Goal: Task Accomplishment & Management: Use online tool/utility

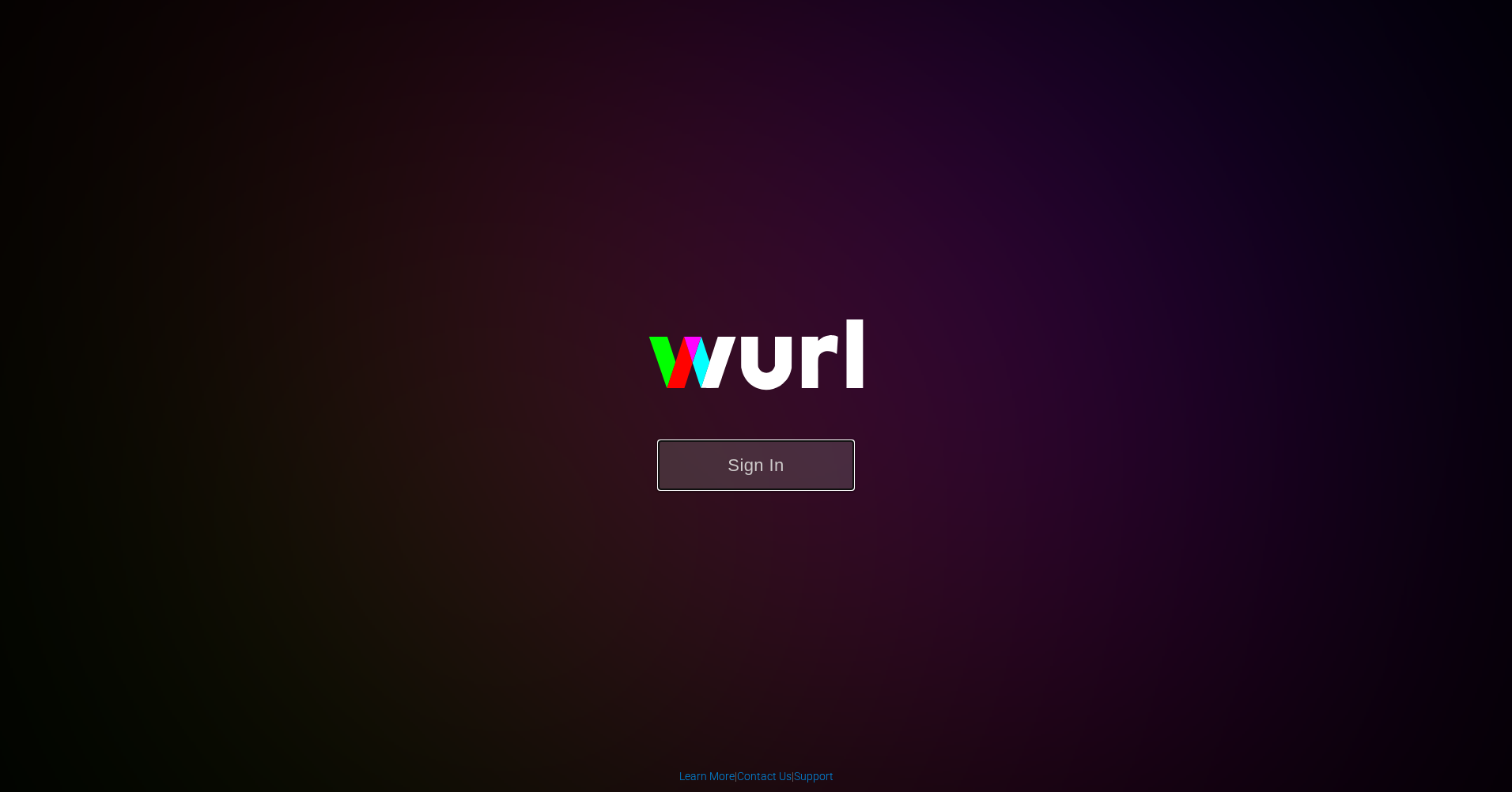
click at [750, 488] on button "Sign In" at bounding box center [756, 465] width 198 height 52
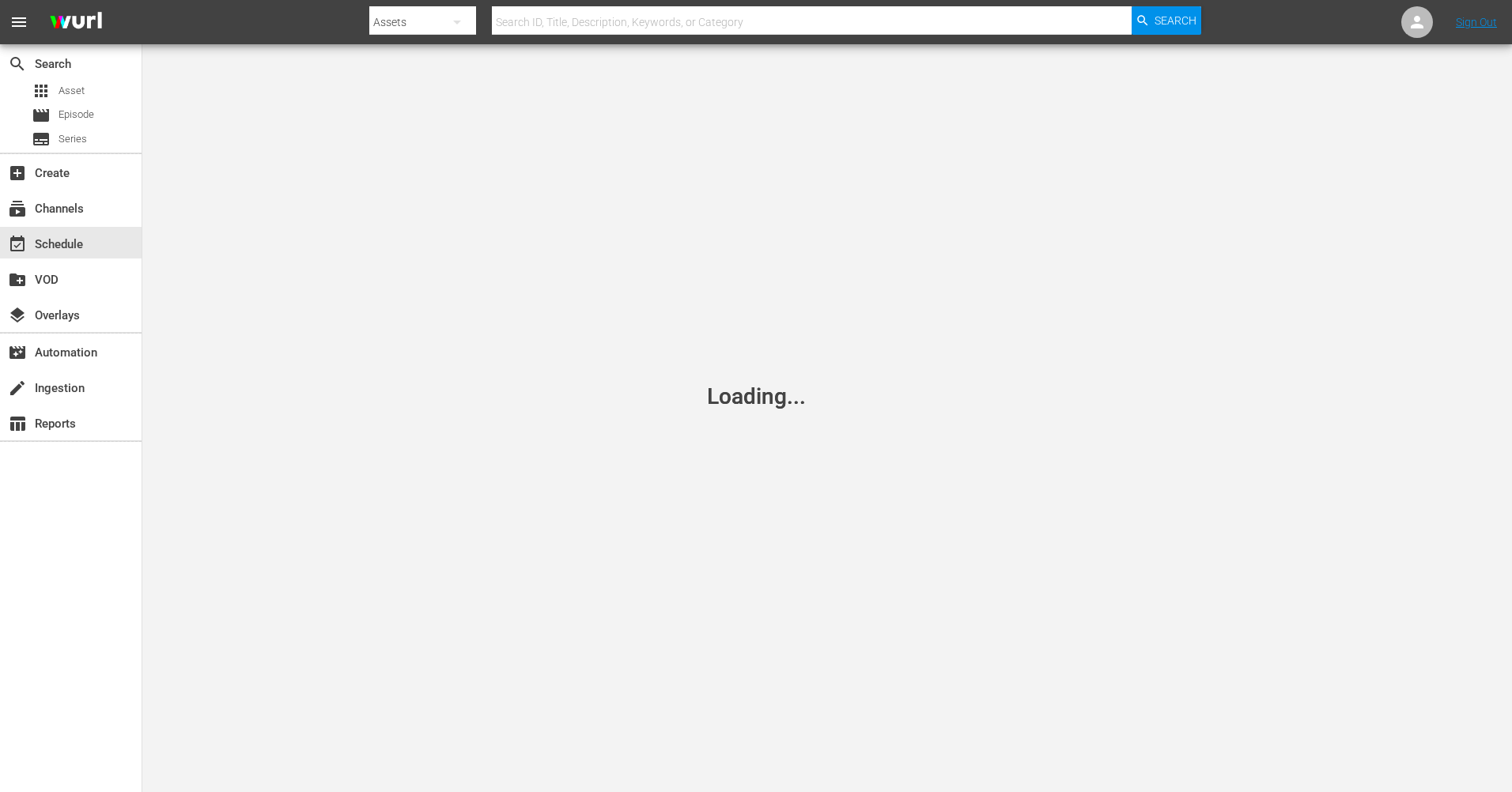
click at [581, 28] on input "text" at bounding box center [812, 22] width 639 height 37
type input "Historian"
click at [68, 301] on div "layers Overlays" at bounding box center [70, 314] width 142 height 32
click at [73, 311] on div "layers Overlays" at bounding box center [44, 312] width 88 height 14
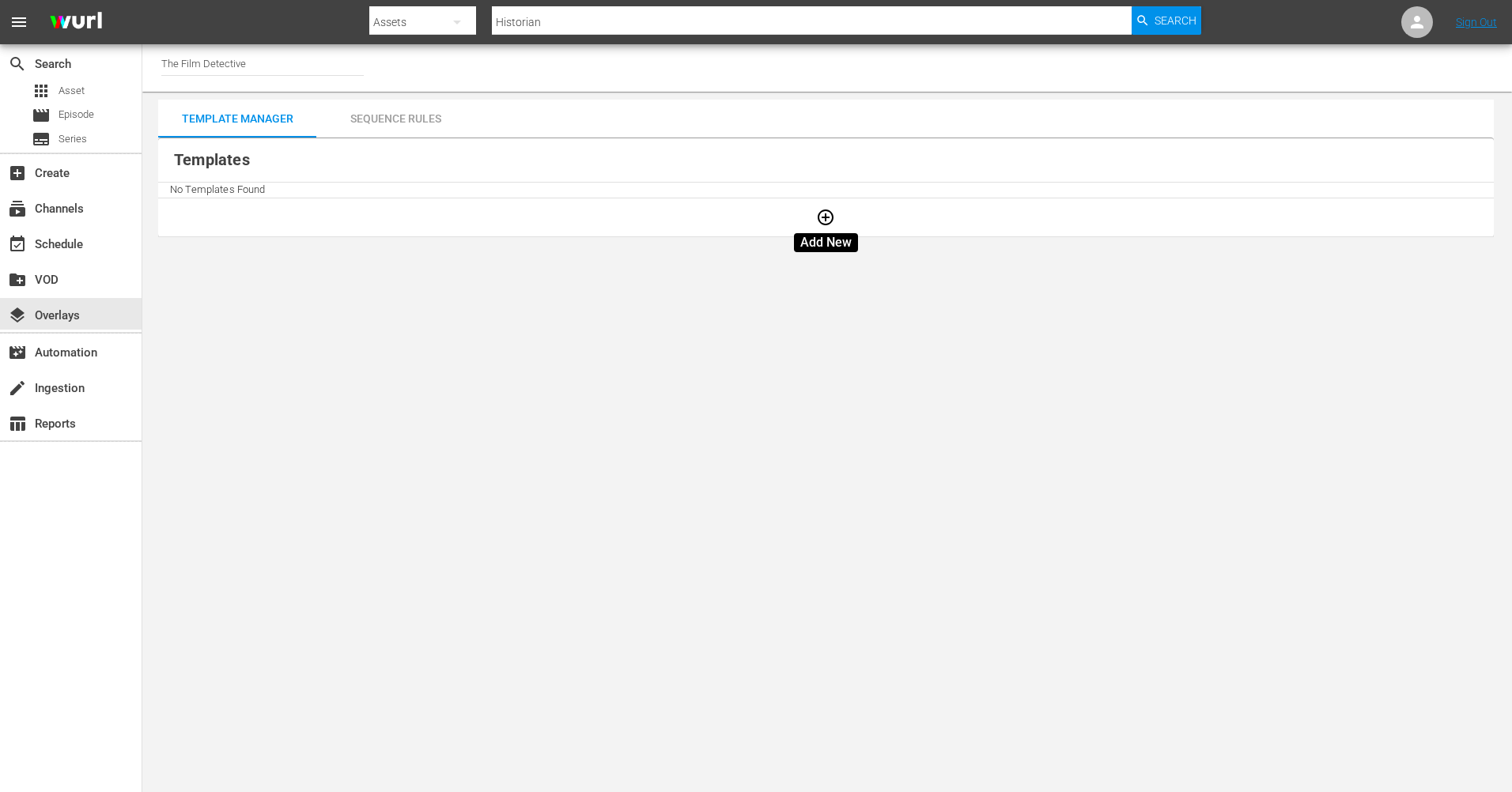
click at [823, 217] on icon "button" at bounding box center [825, 217] width 16 height 16
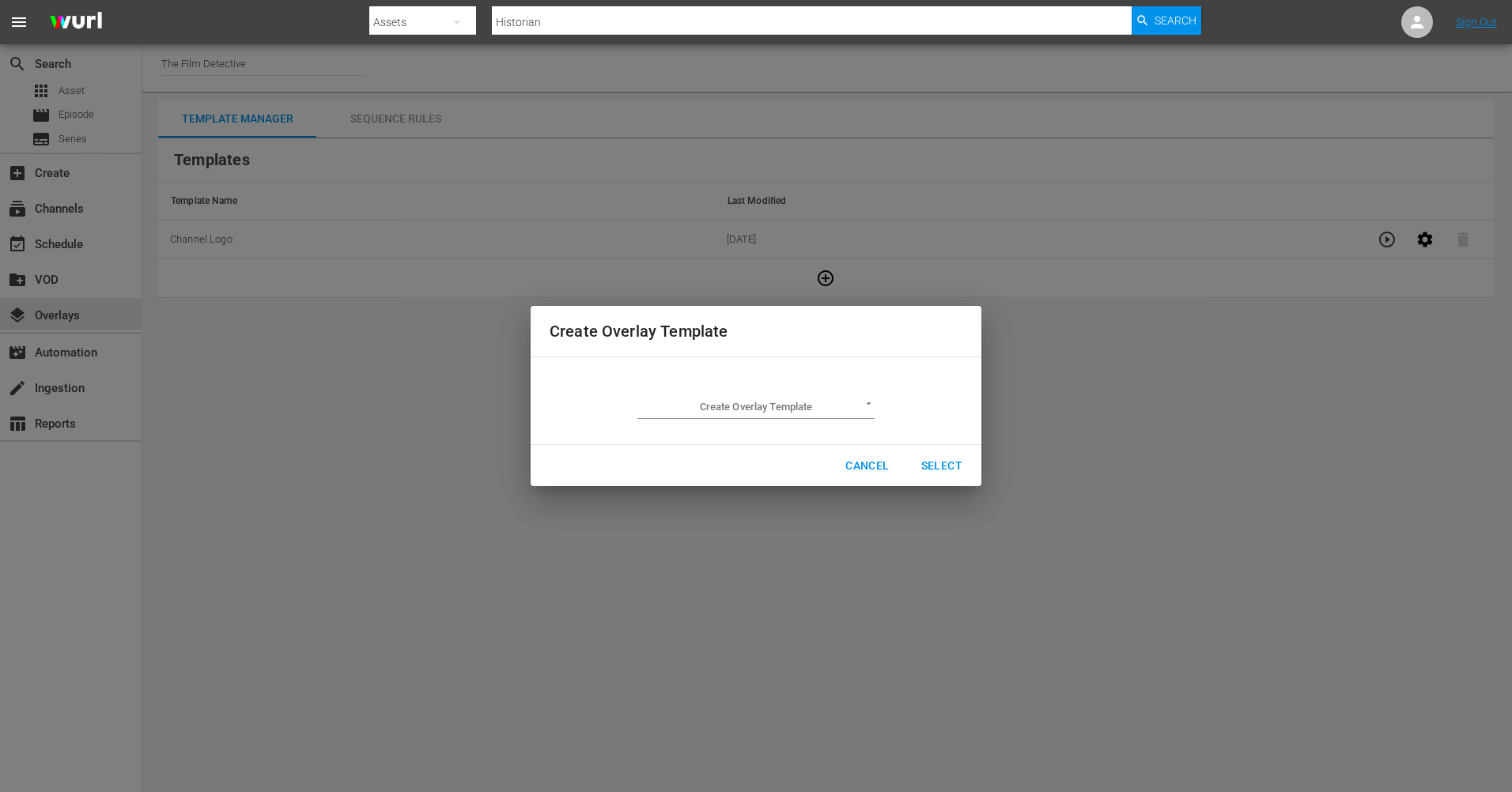
click at [837, 392] on div "Create Overlay Template ​" at bounding box center [756, 400] width 237 height 37
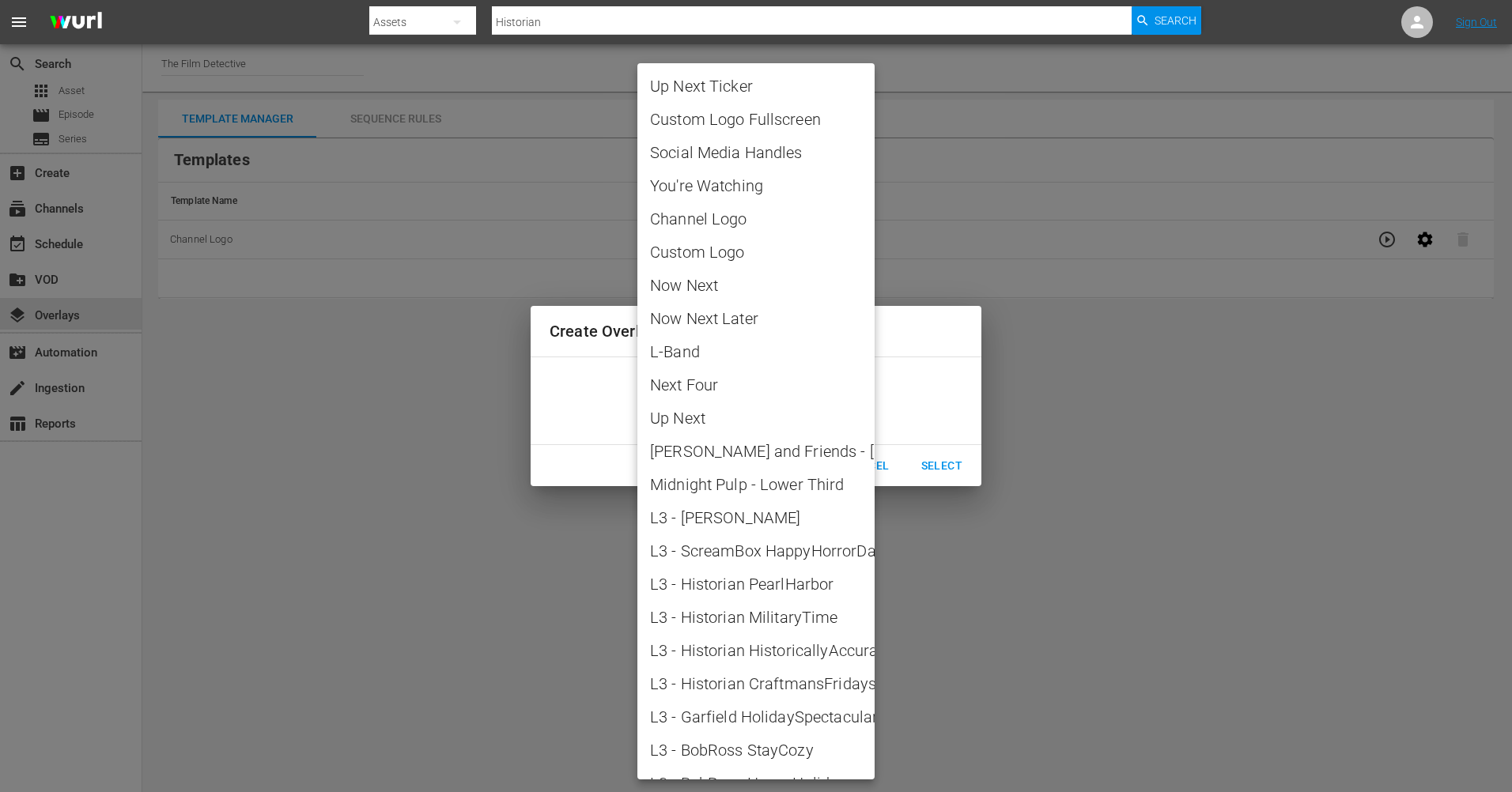
click at [837, 407] on body "menu Search By Assets Search ID, Title, Description, Keywords, or Category Hist…" at bounding box center [756, 396] width 1512 height 792
click at [788, 689] on span "L3 - Historian CraftmansFridays" at bounding box center [756, 683] width 212 height 23
type input "L3 - Historian CraftmansFridays"
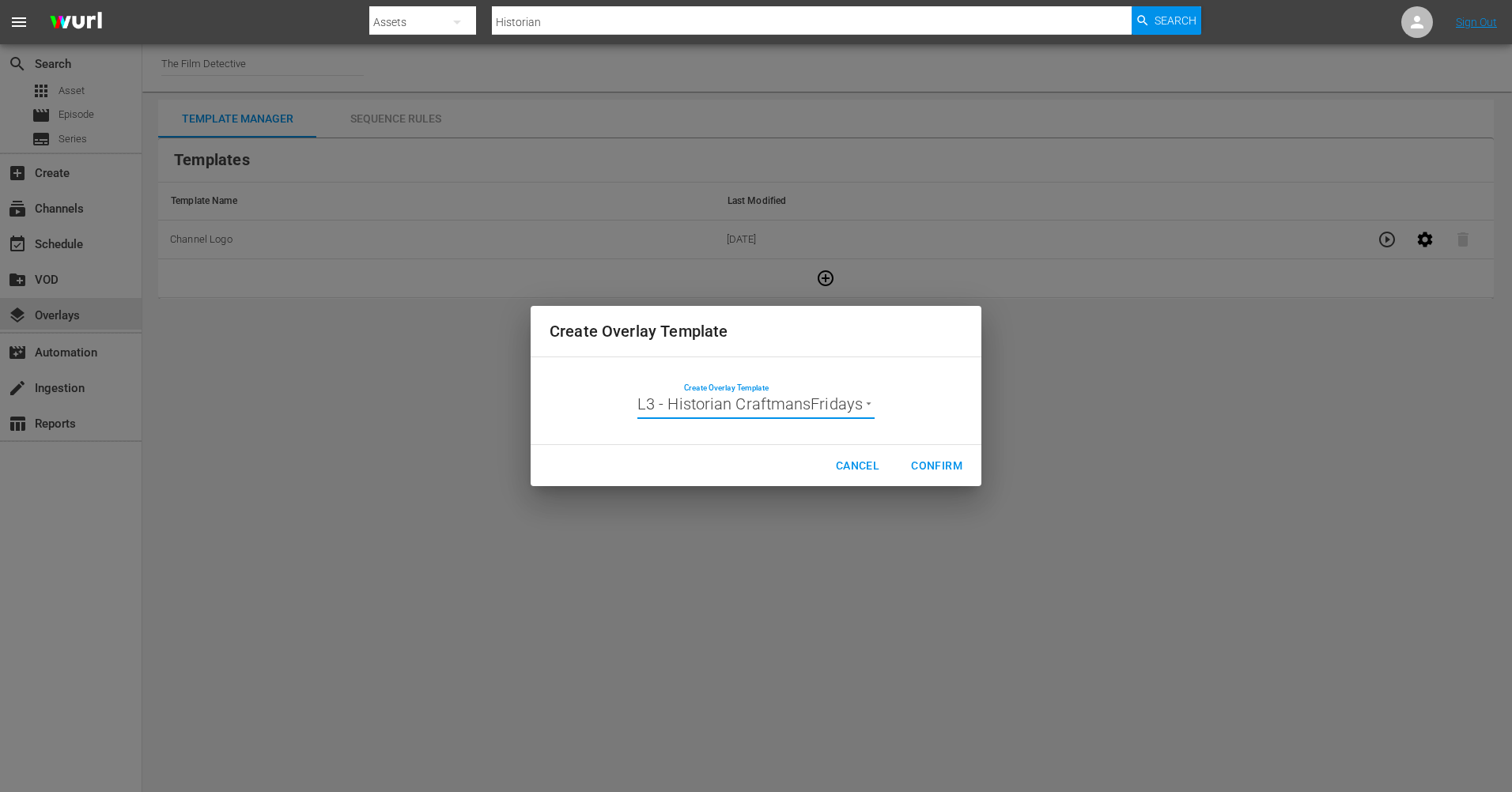
click at [846, 463] on span "Cancel" at bounding box center [858, 466] width 43 height 20
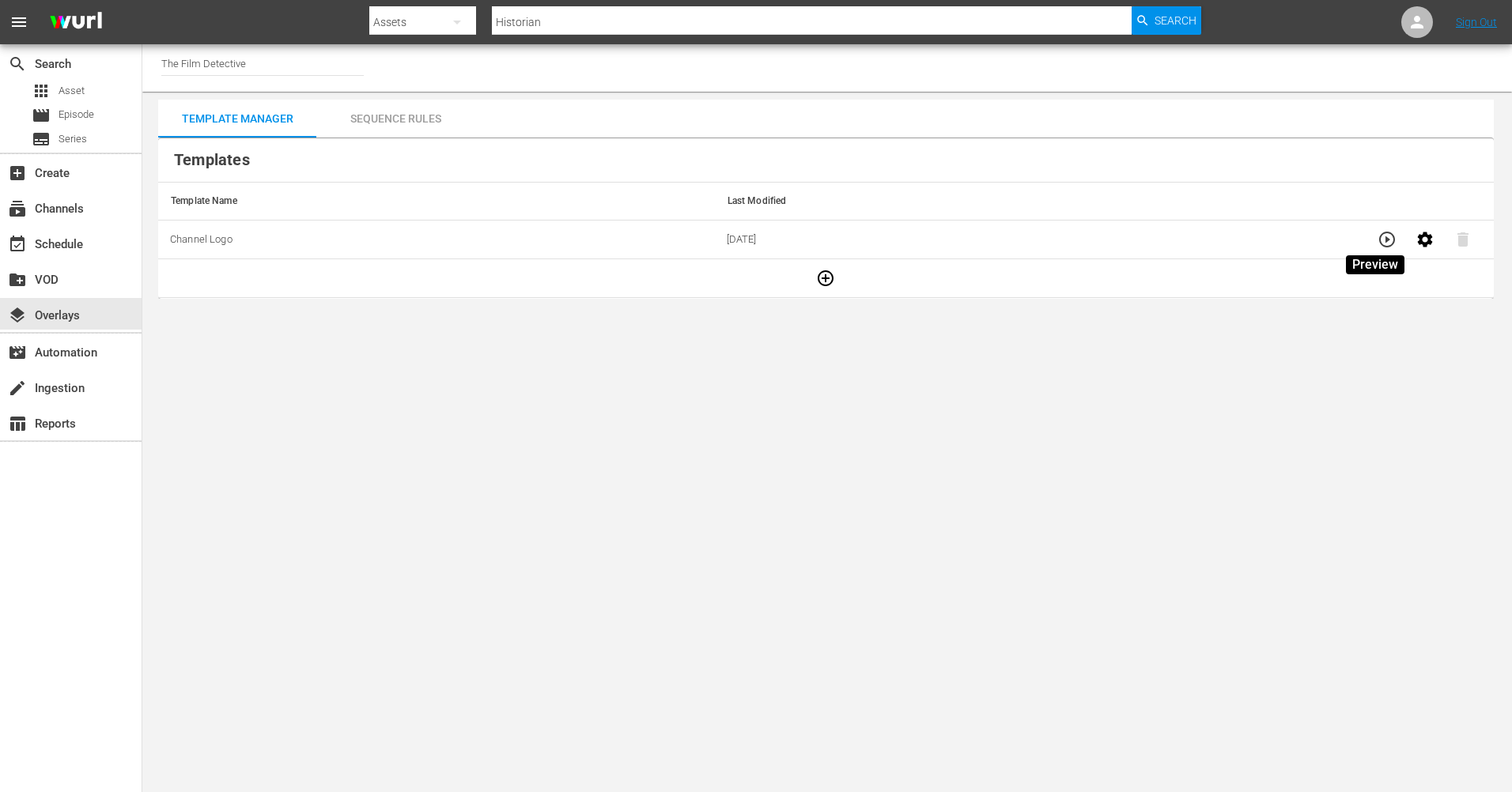
click at [1378, 240] on icon "button" at bounding box center [1387, 239] width 19 height 19
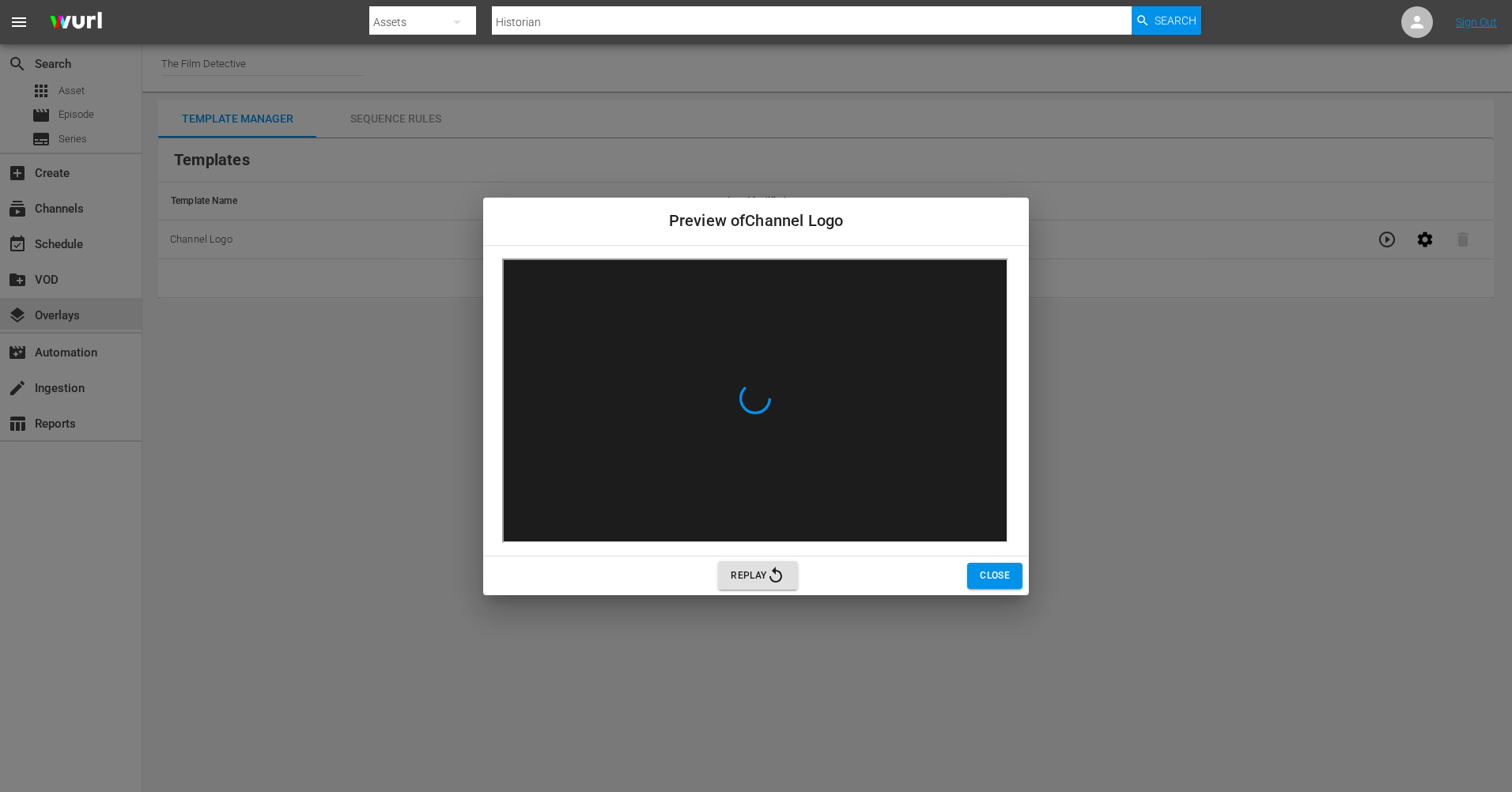
click at [983, 573] on span "Close" at bounding box center [995, 576] width 30 height 17
